Goal: Navigation & Orientation: Understand site structure

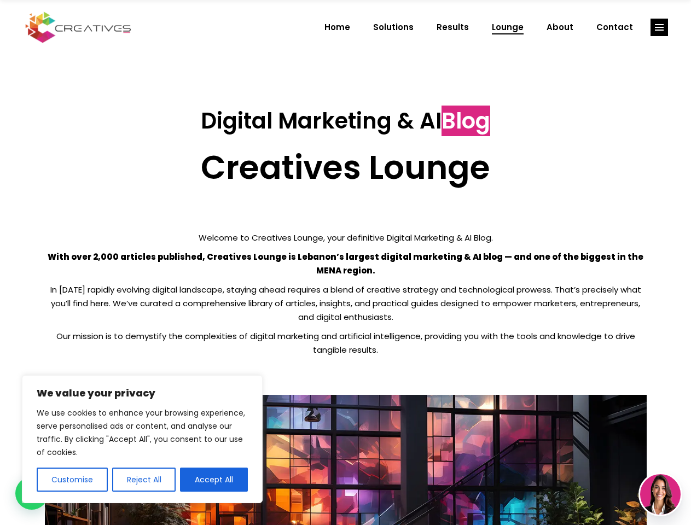
click at [345, 262] on p "With over 2,000 articles published, Creatives Lounge is Lebanon’s largest digit…" at bounding box center [345, 263] width 601 height 27
click at [72, 480] on button "Customise" at bounding box center [72, 480] width 71 height 24
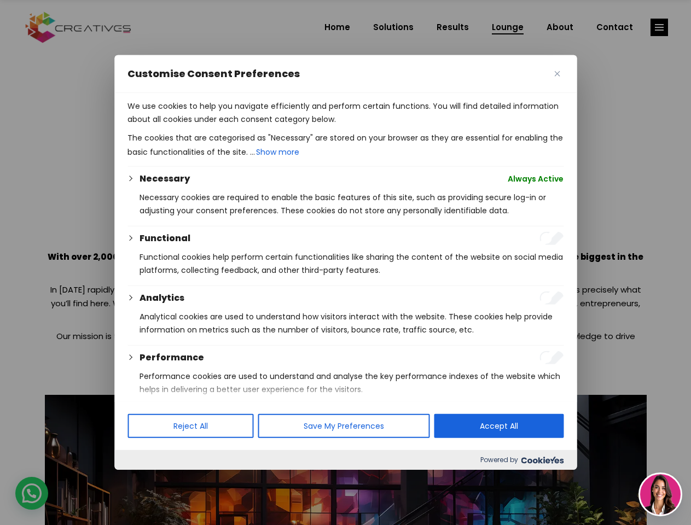
click at [143, 480] on div at bounding box center [345, 262] width 691 height 525
click at [214, 126] on p "We use cookies to help you navigate efficiently and perform certain functions. …" at bounding box center [345, 113] width 436 height 26
click at [659, 27] on div at bounding box center [345, 262] width 691 height 525
click at [660, 494] on img at bounding box center [660, 494] width 40 height 40
